Goal: Task Accomplishment & Management: Use online tool/utility

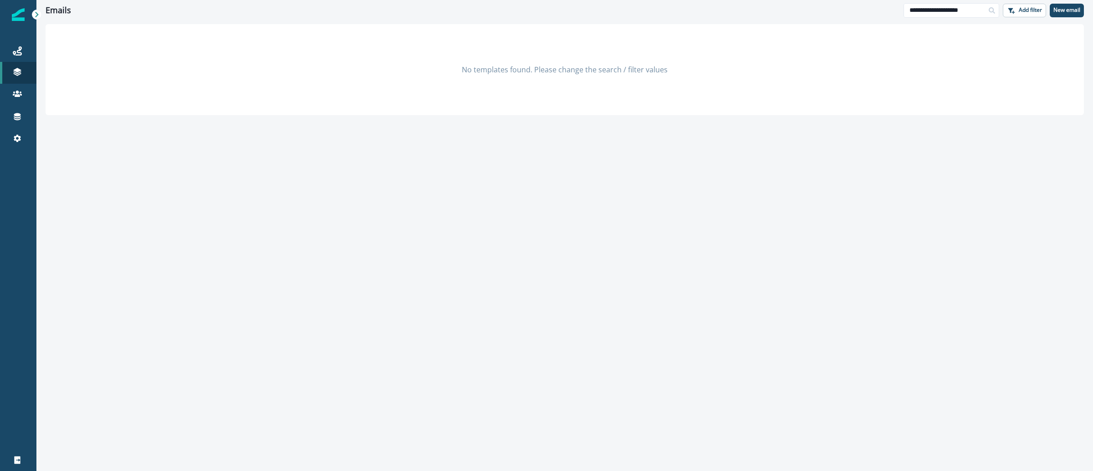
click at [18, 17] on img at bounding box center [18, 14] width 13 height 13
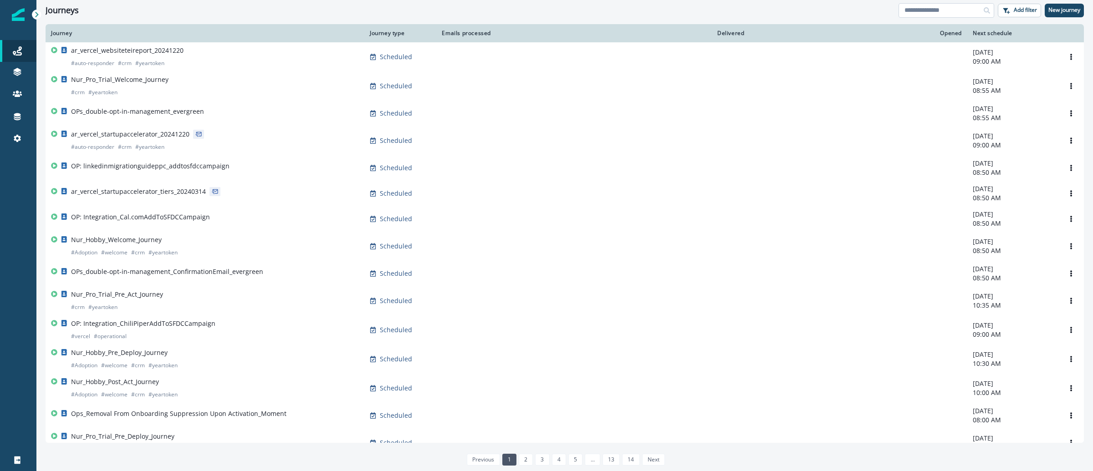
click at [941, 14] on input at bounding box center [947, 10] width 96 height 15
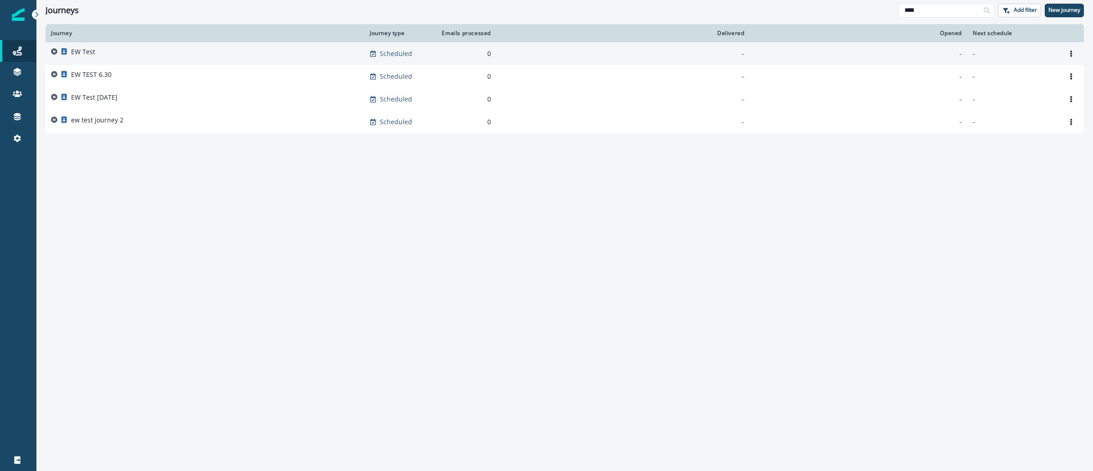
type input "****"
click at [83, 50] on p "EW Test" at bounding box center [83, 51] width 24 height 9
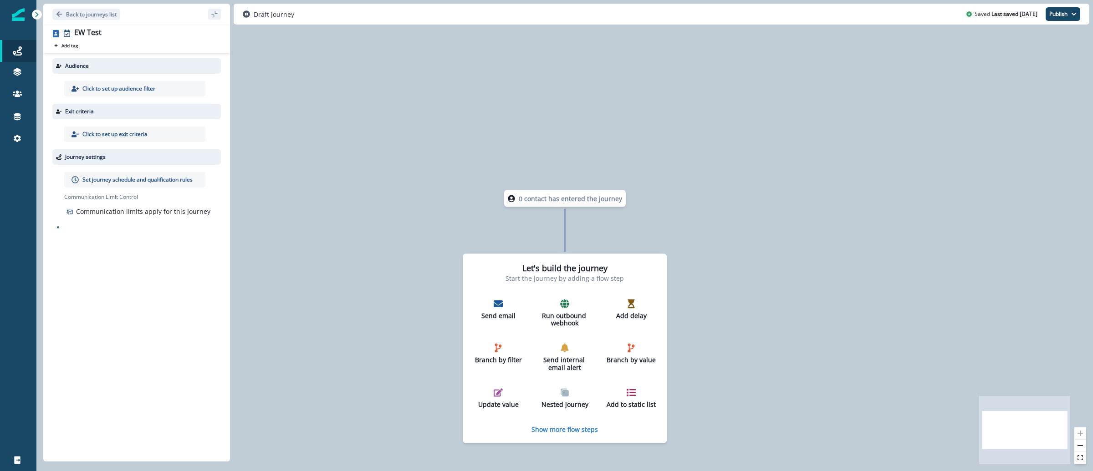
click at [134, 91] on p "Click to set up audience filter" at bounding box center [118, 89] width 73 height 8
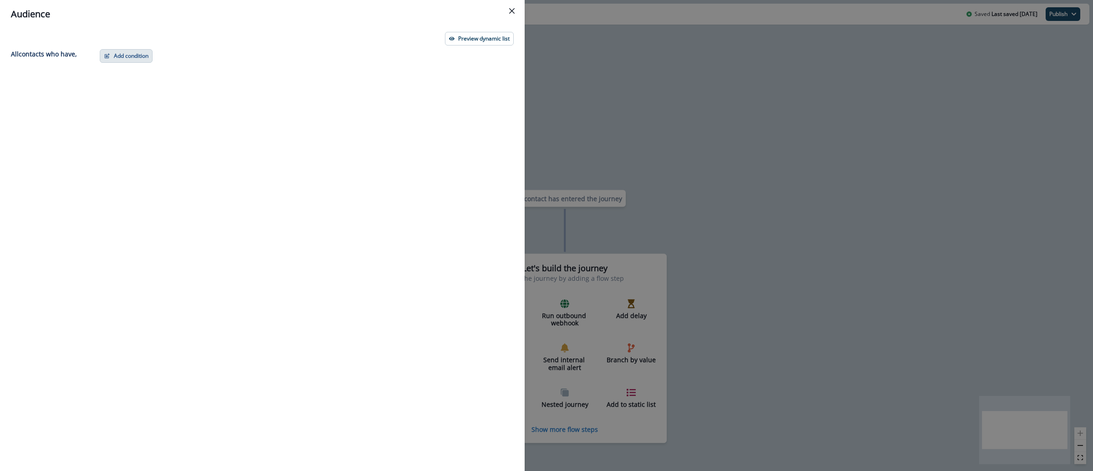
click at [126, 52] on button "Add condition" at bounding box center [126, 56] width 53 height 14
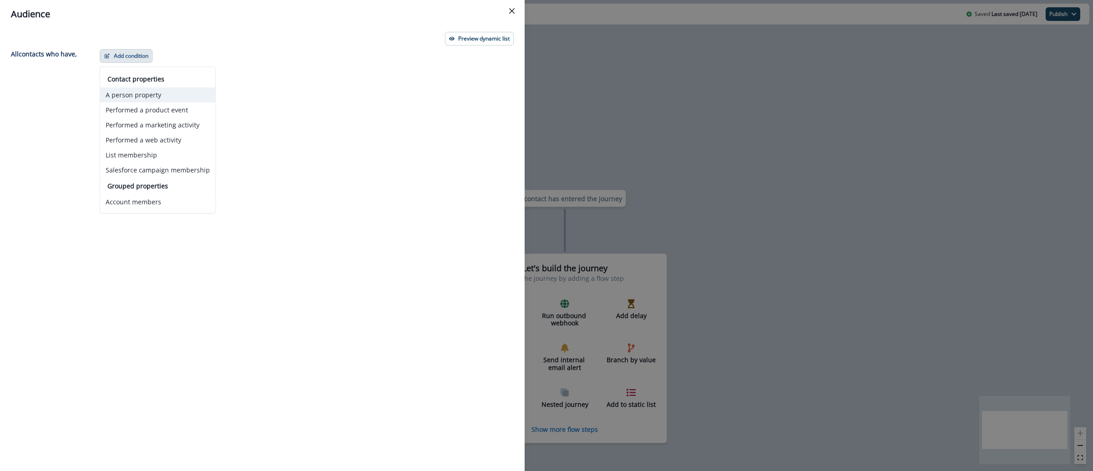
click at [169, 99] on button "A person property" at bounding box center [157, 94] width 115 height 15
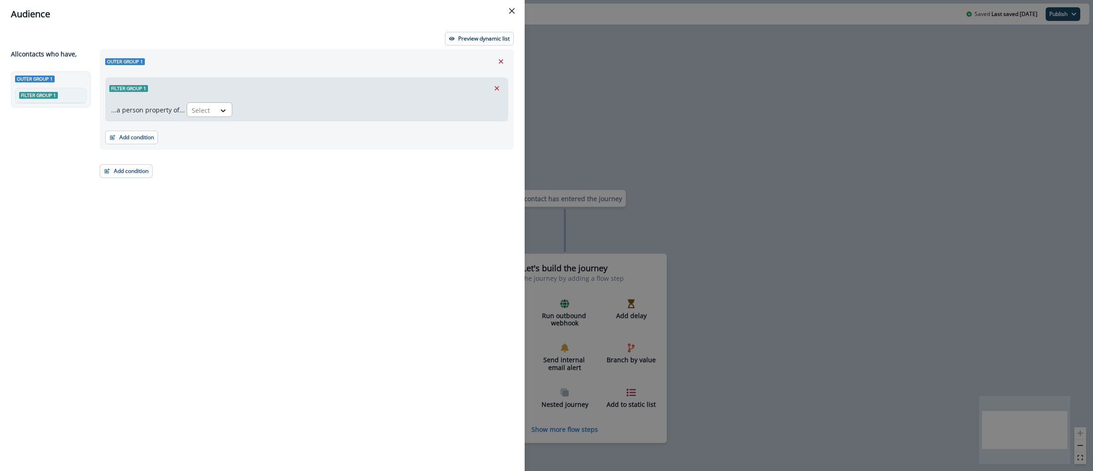
click at [210, 111] on div "Select" at bounding box center [201, 110] width 28 height 15
type input "**"
click at [203, 215] on div "v0 last prompt sent at" at bounding box center [227, 215] width 87 height 17
click at [316, 115] on icon at bounding box center [320, 110] width 8 height 9
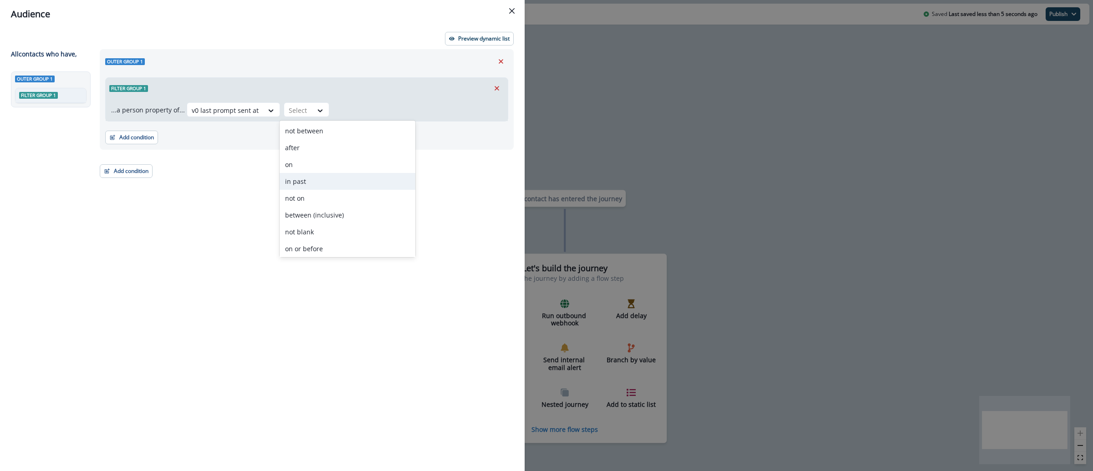
click at [322, 180] on div "in past" at bounding box center [348, 181] width 136 height 17
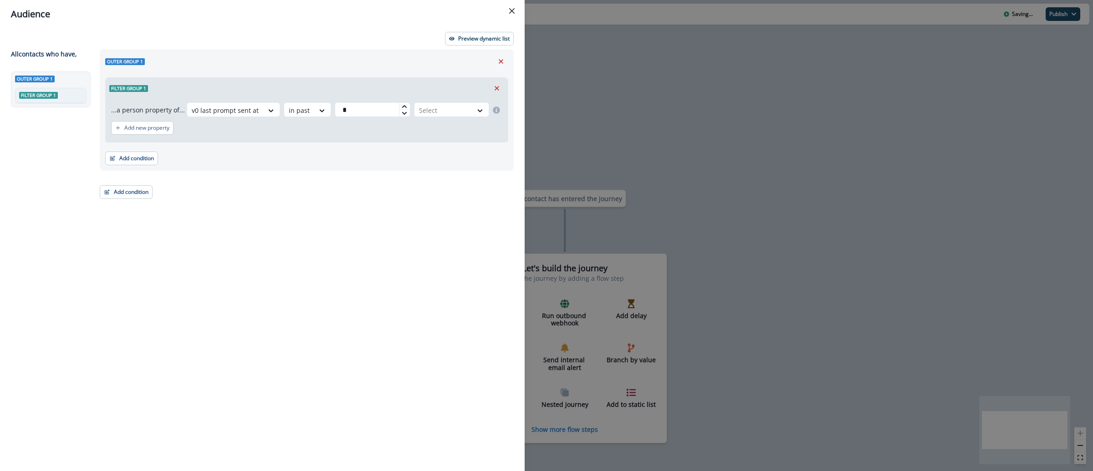
click at [402, 107] on icon at bounding box center [404, 106] width 5 height 5
type input "*"
click at [402, 107] on icon at bounding box center [404, 106] width 5 height 5
click at [448, 113] on div at bounding box center [443, 110] width 49 height 11
click at [447, 168] on div "month(s)" at bounding box center [450, 164] width 78 height 17
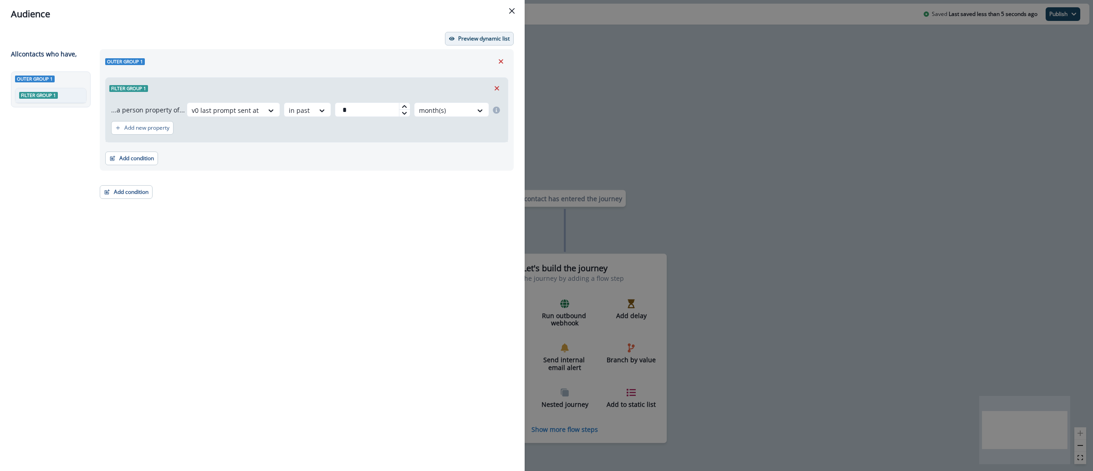
click at [480, 41] on p "Preview dynamic list" at bounding box center [483, 39] width 51 height 6
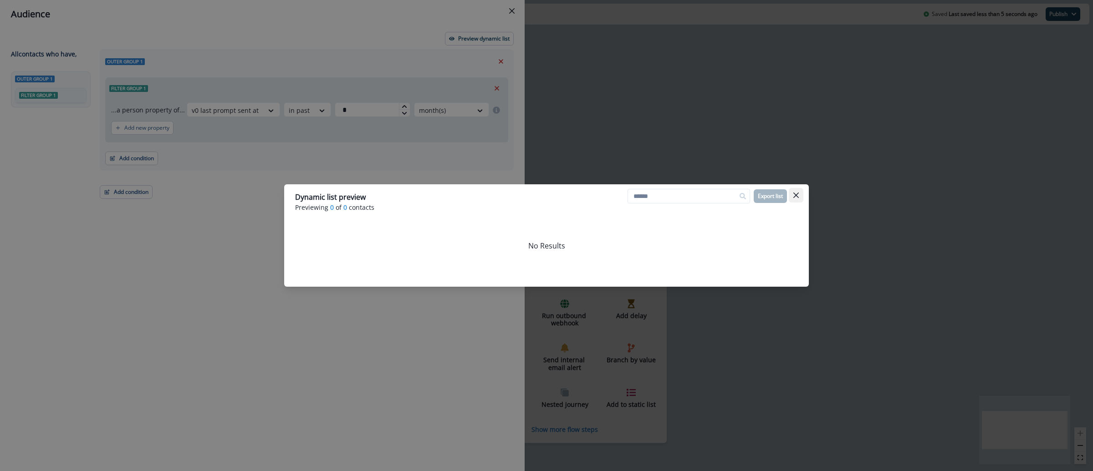
click at [794, 193] on icon "Close" at bounding box center [795, 195] width 5 height 5
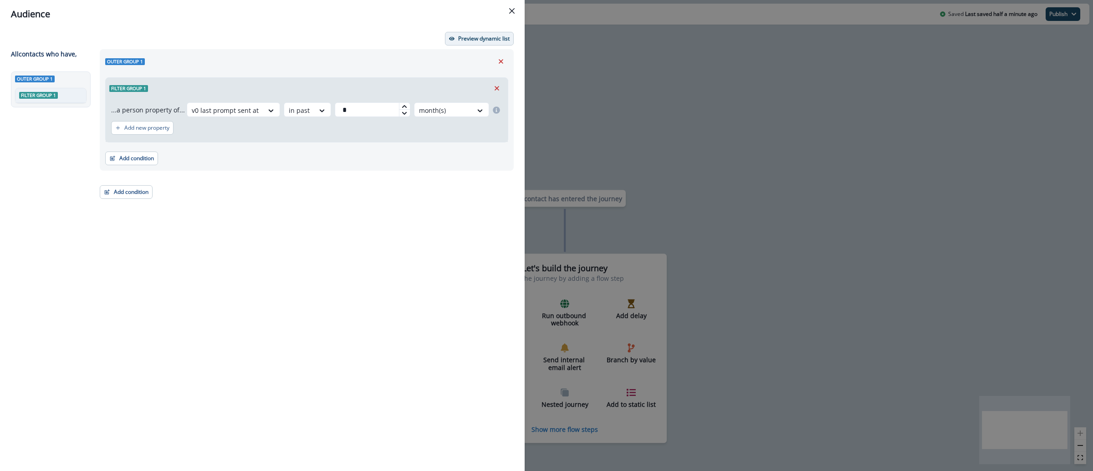
click at [479, 39] on p "Preview dynamic list" at bounding box center [483, 39] width 51 height 6
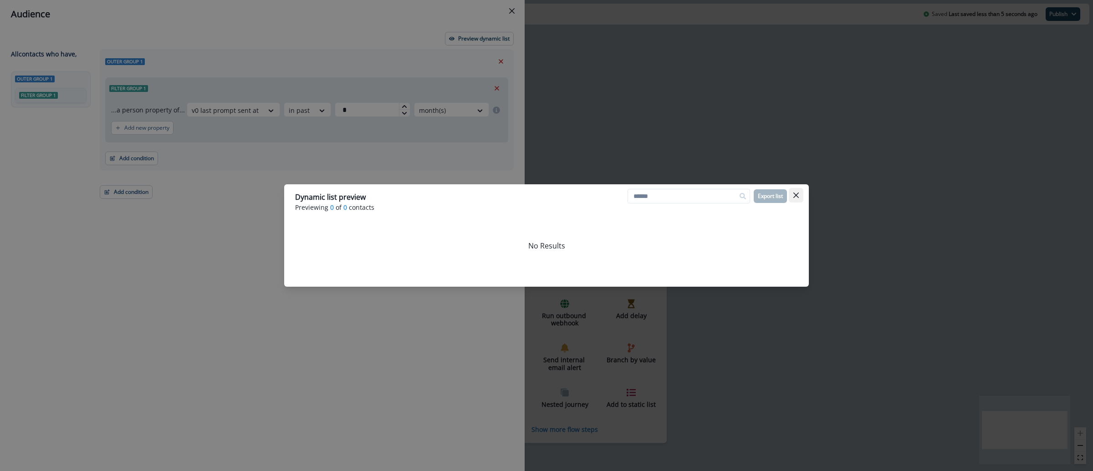
click at [796, 193] on icon "Close" at bounding box center [795, 195] width 5 height 5
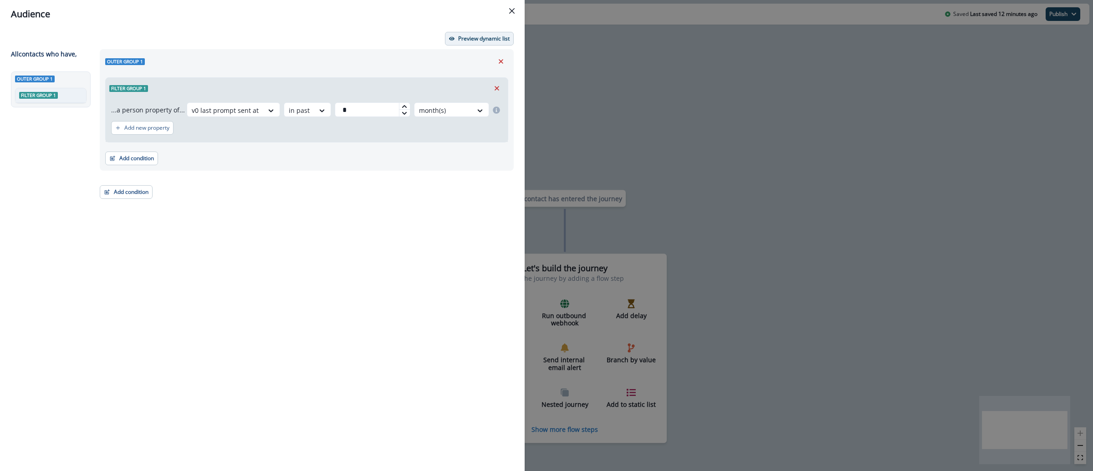
click at [473, 32] on button "Preview dynamic list" at bounding box center [479, 39] width 69 height 14
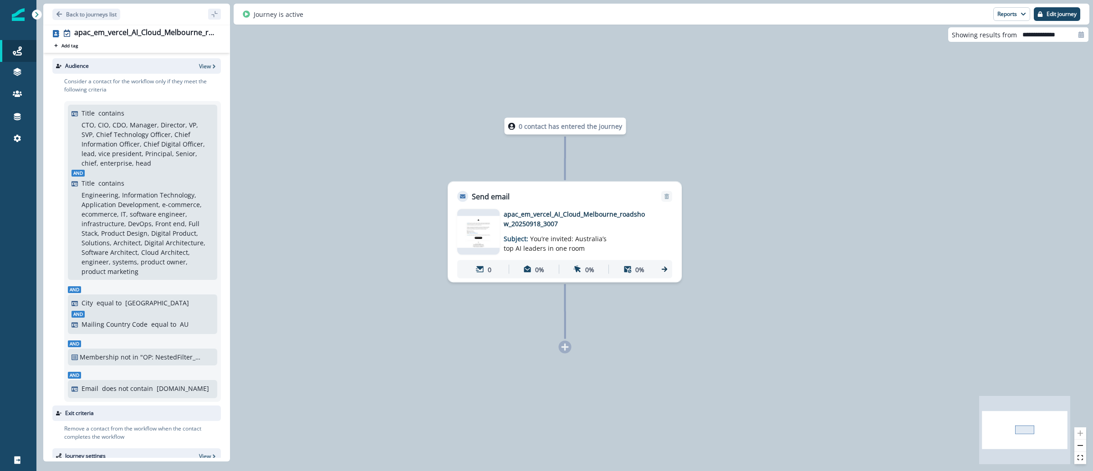
scroll to position [112, 0]
